Goal: Task Accomplishment & Management: Manage account settings

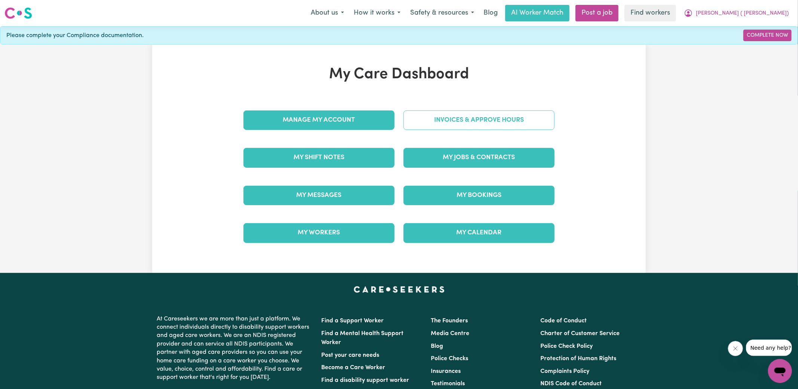
click at [419, 125] on link "Invoices & Approve Hours" at bounding box center [479, 119] width 151 height 19
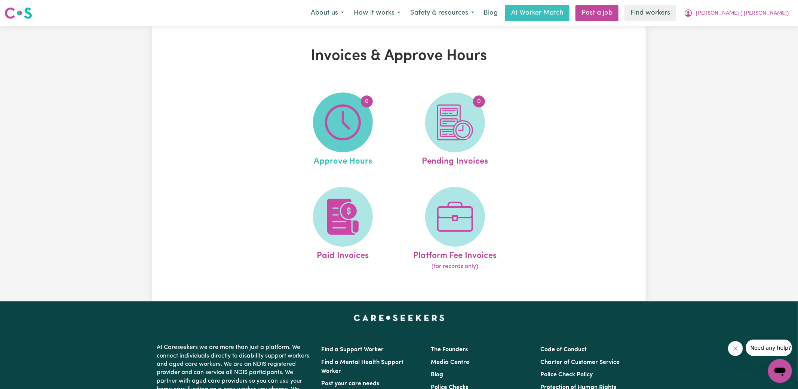
click at [355, 138] on img at bounding box center [343, 122] width 36 height 36
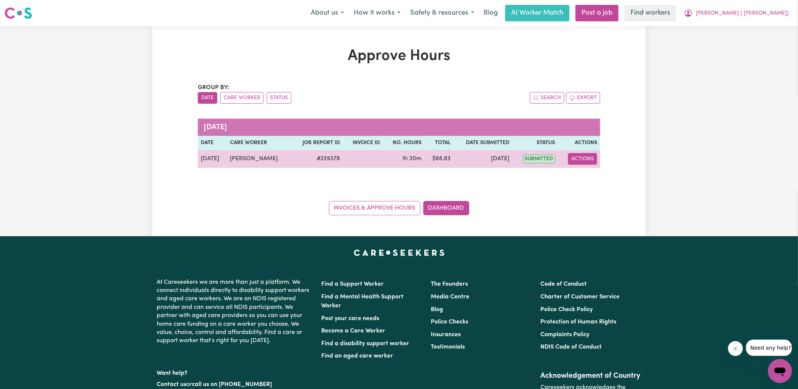
click at [579, 159] on button "Actions" at bounding box center [582, 159] width 29 height 12
click at [591, 176] on link "View Job Report" at bounding box center [601, 175] width 64 height 15
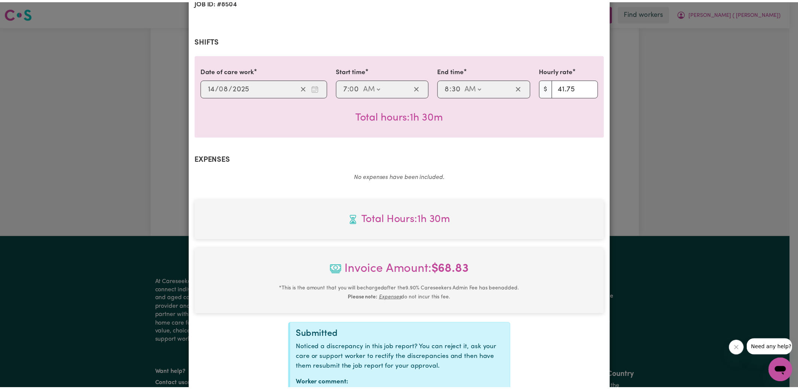
scroll to position [197, 0]
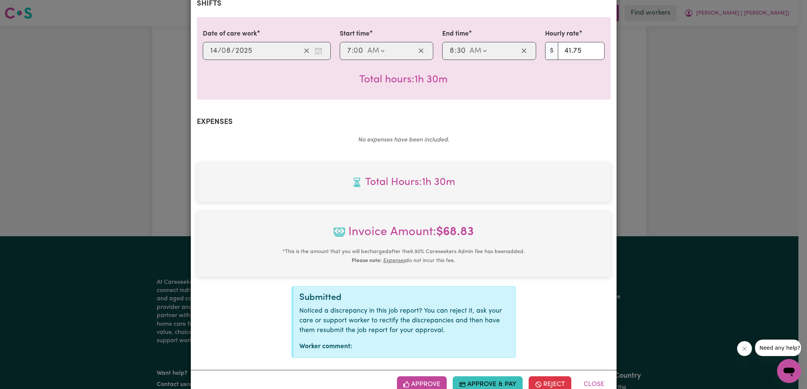
drag, startPoint x: 422, startPoint y: 362, endPoint x: 517, endPoint y: 288, distance: 120.2
click at [422, 376] on button "Approve" at bounding box center [422, 384] width 50 height 16
click at [709, 206] on div "Job Report # 239378 - [PERSON_NAME] Summary Job report # 239378 Client name: [P…" at bounding box center [403, 194] width 807 height 389
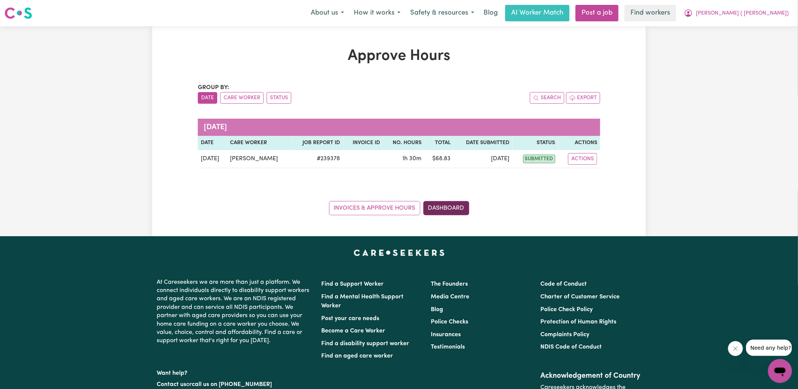
click at [450, 210] on link "Dashboard" at bounding box center [446, 208] width 46 height 14
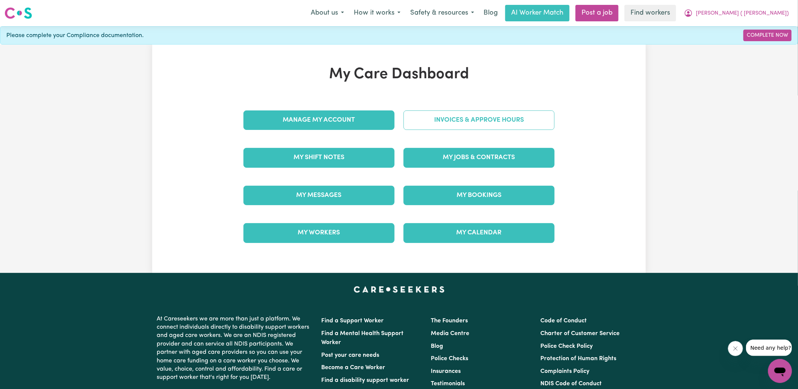
click at [454, 127] on link "Invoices & Approve Hours" at bounding box center [479, 119] width 151 height 19
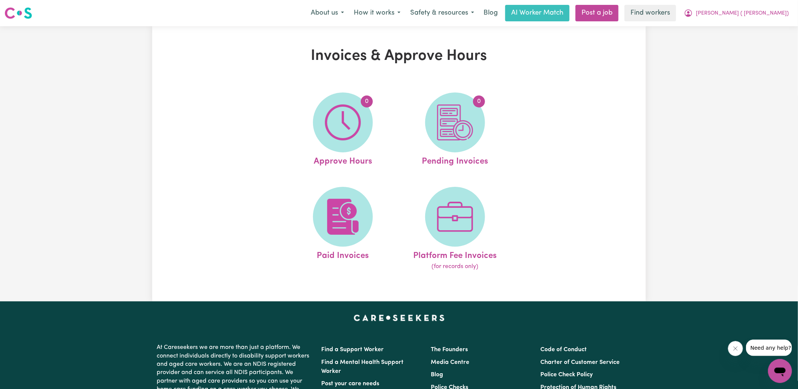
click at [454, 127] on img at bounding box center [455, 122] width 36 height 36
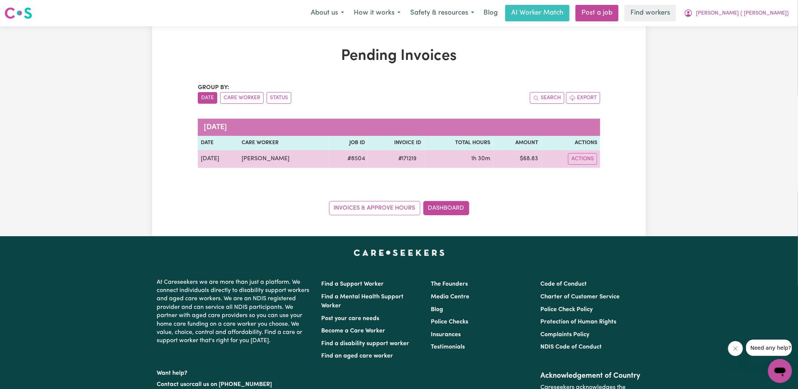
click at [410, 156] on span "# 171219" at bounding box center [408, 158] width 28 height 9
click at [409, 156] on span "# 171219" at bounding box center [408, 158] width 28 height 9
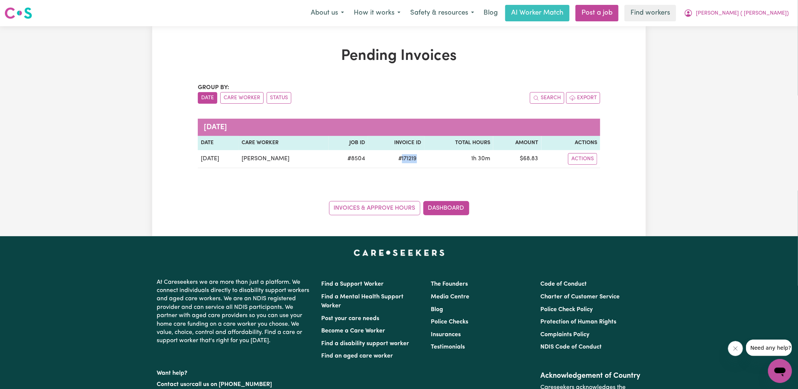
copy span "171219"
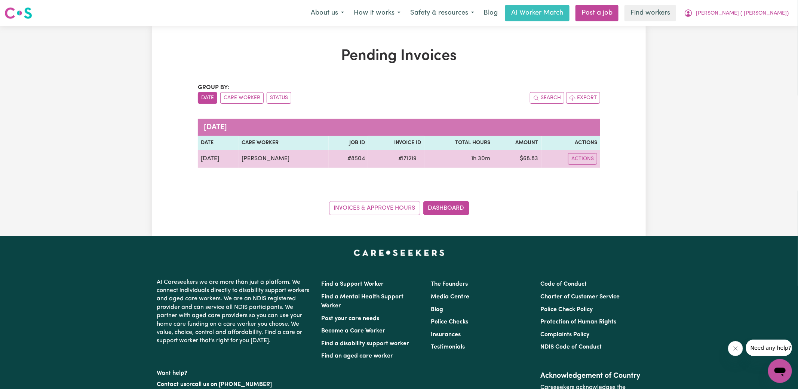
click at [531, 161] on td "$ 68.83" at bounding box center [517, 159] width 48 height 18
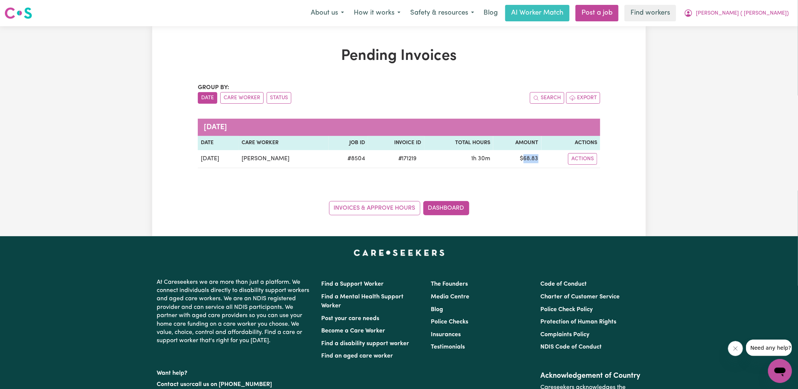
copy td "68.83"
click at [759, 16] on span "[PERSON_NAME] ( [PERSON_NAME])" at bounding box center [742, 13] width 93 height 8
click at [759, 43] on link "Logout" at bounding box center [763, 43] width 59 height 14
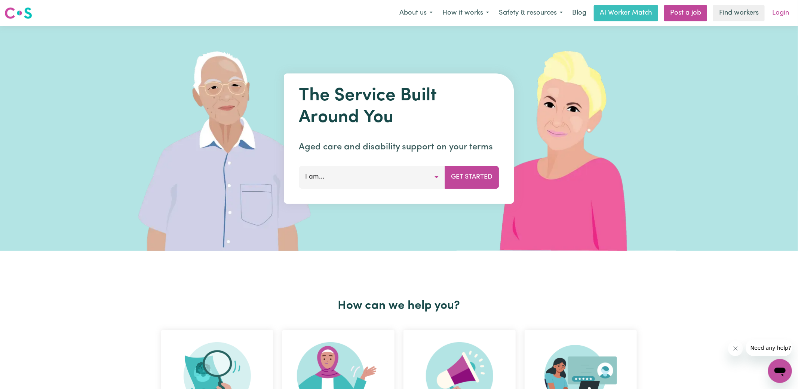
click at [777, 18] on link "Login" at bounding box center [781, 13] width 26 height 16
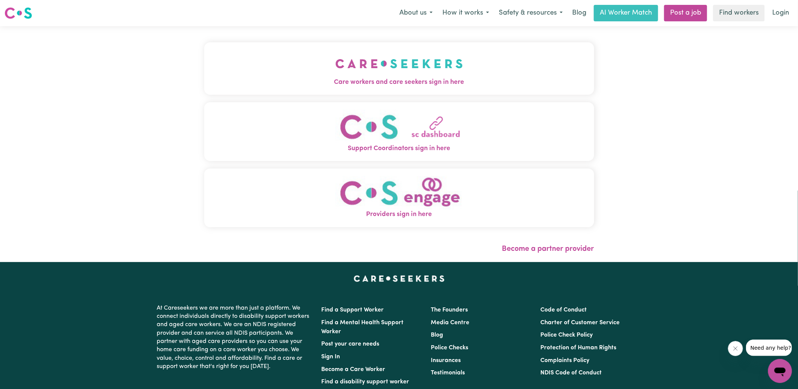
click at [287, 79] on span "Care workers and care seekers sign in here" at bounding box center [399, 82] width 390 height 10
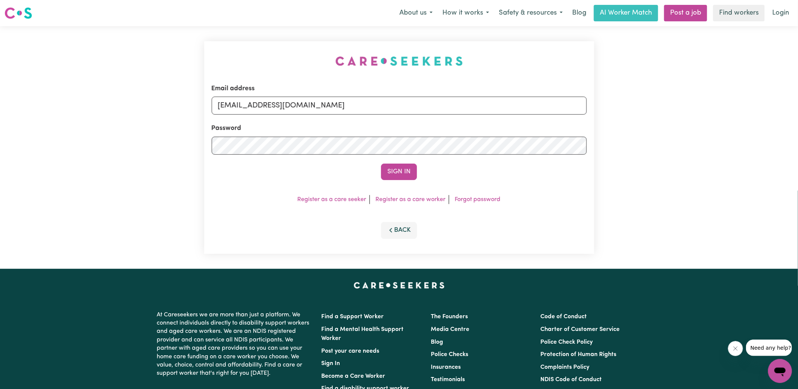
click at [199, 54] on div "Email address [EMAIL_ADDRESS][DOMAIN_NAME] Password Sign In Register as a care …" at bounding box center [399, 147] width 798 height 242
drag, startPoint x: 256, startPoint y: 105, endPoint x: 808, endPoint y: 172, distance: 555.8
click at [798, 172] on html "Menu About us How it works Safety & resources Blog AI Worker Match Post a job F…" at bounding box center [399, 283] width 798 height 566
click at [381, 163] on button "Sign In" at bounding box center [399, 171] width 36 height 16
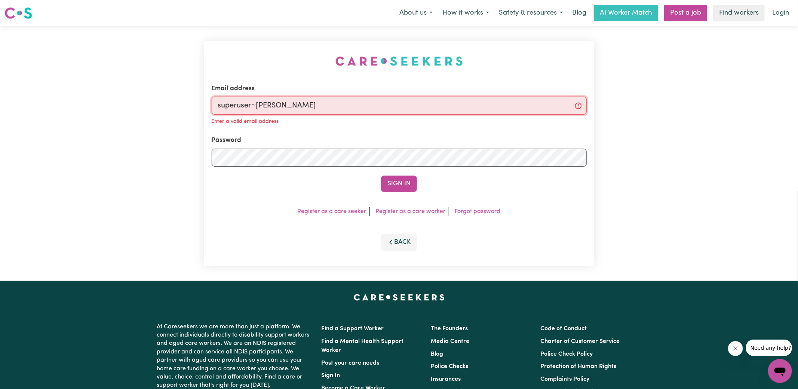
type input "[EMAIL_ADDRESS][DOMAIN_NAME]"
click at [381, 175] on button "Sign In" at bounding box center [399, 183] width 36 height 16
